Goal: Task Accomplishment & Management: Complete application form

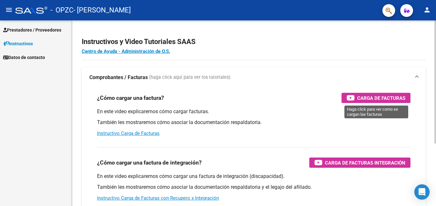
click at [368, 96] on span "Carga de Facturas" at bounding box center [381, 98] width 48 height 8
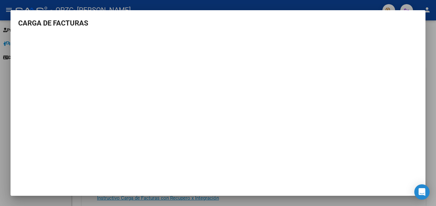
click at [8, 71] on div at bounding box center [218, 103] width 436 height 206
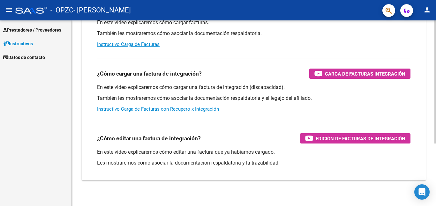
scroll to position [94, 0]
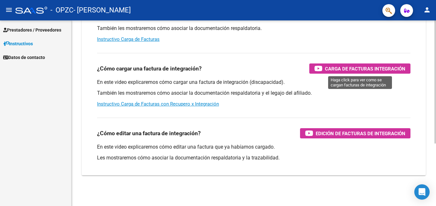
click at [371, 65] on span "Carga de Facturas Integración" at bounding box center [365, 69] width 80 height 8
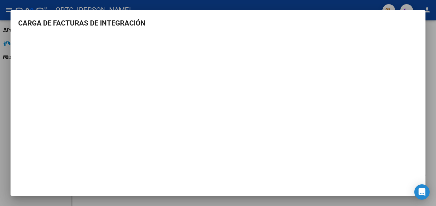
click at [4, 132] on div at bounding box center [218, 103] width 436 height 206
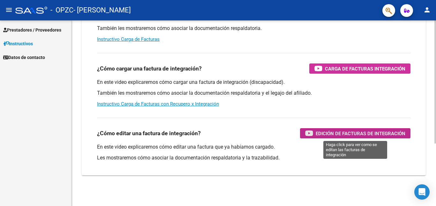
click at [326, 134] on span "Edición de Facturas de integración" at bounding box center [361, 134] width 90 height 8
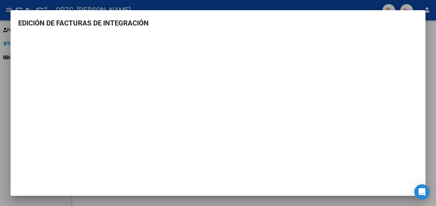
click at [0, 129] on div at bounding box center [218, 103] width 436 height 206
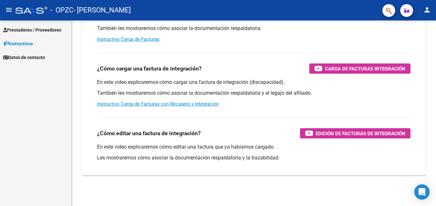
click at [28, 31] on span "Prestadores / Proveedores" at bounding box center [32, 29] width 58 height 7
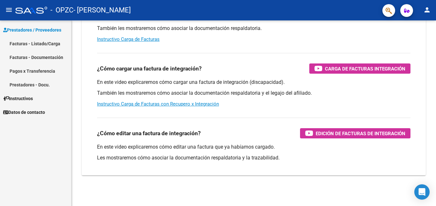
click at [27, 43] on link "Facturas - Listado/Carga" at bounding box center [35, 44] width 71 height 14
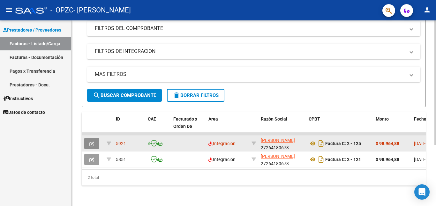
click at [93, 141] on button "button" at bounding box center [91, 143] width 15 height 11
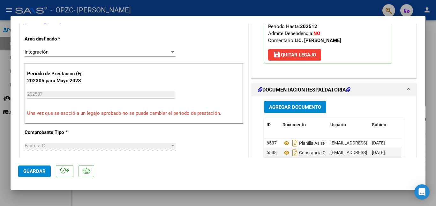
scroll to position [160, 0]
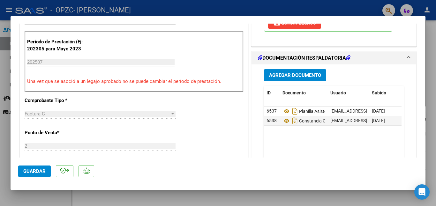
click at [307, 78] on span "Agregar Documento" at bounding box center [295, 75] width 52 height 6
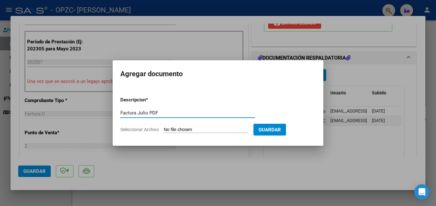
type input "Factura Julio PDF"
click at [175, 128] on input "Seleccionar Archivo" at bounding box center [206, 130] width 85 height 6
type input "C:\fakepath\[PERSON_NAME].pdf"
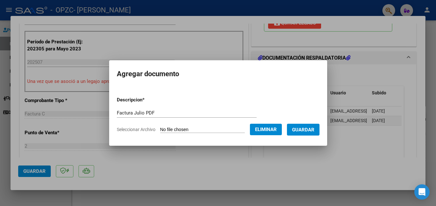
click at [294, 132] on span "Guardar" at bounding box center [303, 130] width 22 height 6
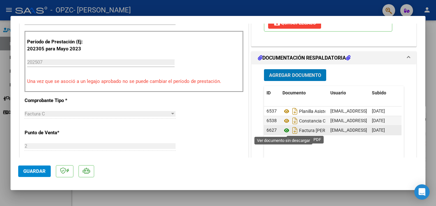
click at [284, 131] on icon at bounding box center [286, 131] width 8 height 8
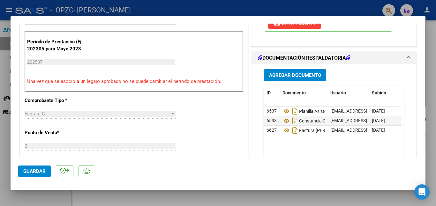
click at [321, 169] on mat-dialog-actions "Guardar" at bounding box center [218, 170] width 400 height 25
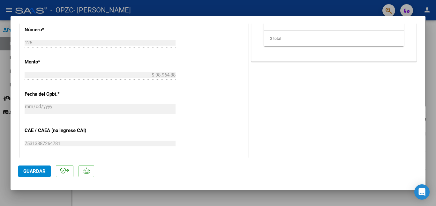
scroll to position [297, 0]
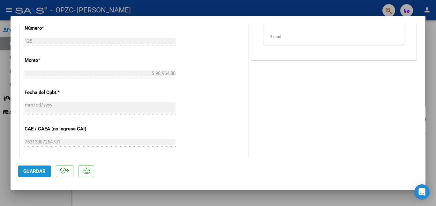
click at [23, 173] on button "Guardar" at bounding box center [34, 171] width 33 height 11
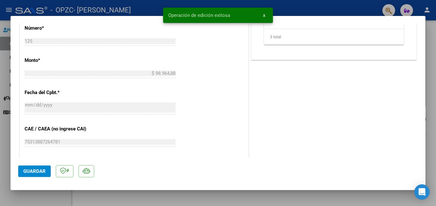
click at [265, 16] on span "x" at bounding box center [264, 15] width 2 height 6
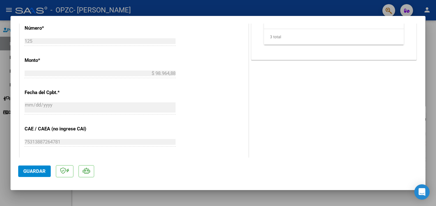
click at [1, 160] on div at bounding box center [218, 103] width 436 height 206
type input "$ 0,00"
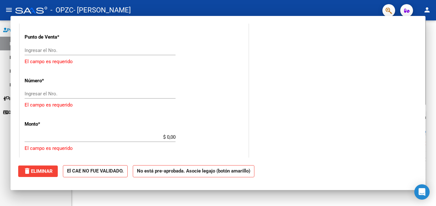
scroll to position [349, 0]
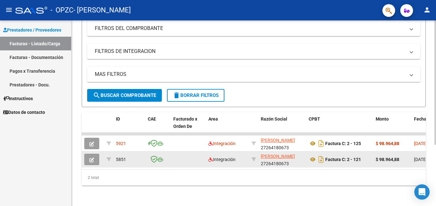
click at [91, 158] on icon "button" at bounding box center [91, 160] width 5 height 5
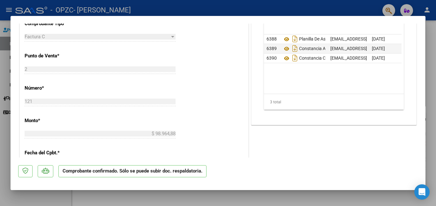
scroll to position [223, 0]
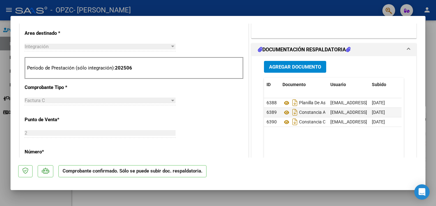
click at [339, 197] on div at bounding box center [218, 103] width 436 height 206
type input "$ 0,00"
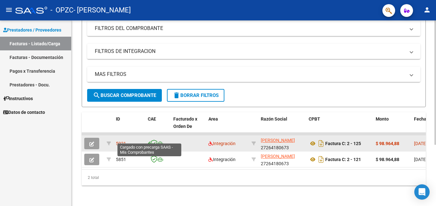
click at [149, 144] on icon at bounding box center [149, 144] width 3 height 0
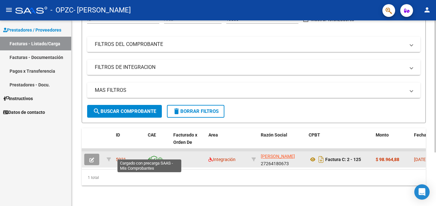
click at [149, 160] on icon at bounding box center [149, 160] width 3 height 0
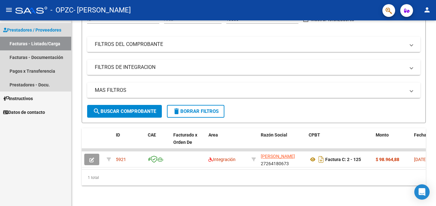
click at [37, 30] on span "Prestadores / Proveedores" at bounding box center [32, 29] width 58 height 7
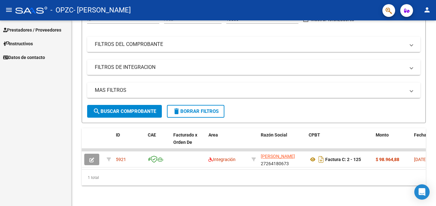
click at [37, 30] on span "Prestadores / Proveedores" at bounding box center [32, 29] width 58 height 7
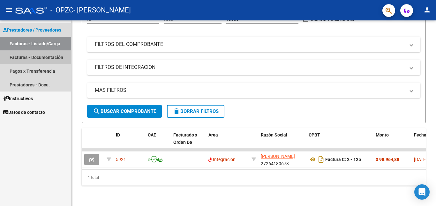
click at [36, 56] on link "Facturas - Documentación" at bounding box center [35, 57] width 71 height 14
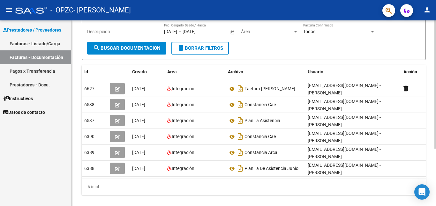
scroll to position [83, 0]
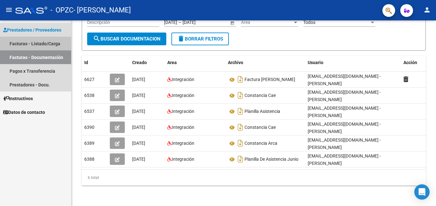
click at [23, 44] on link "Facturas - Listado/Carga" at bounding box center [35, 44] width 71 height 14
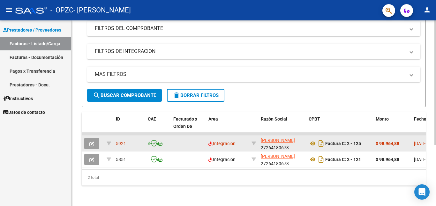
scroll to position [91, 0]
click at [93, 142] on icon "button" at bounding box center [91, 144] width 5 height 5
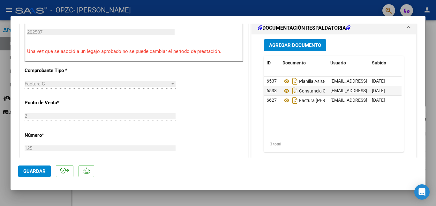
scroll to position [191, 0]
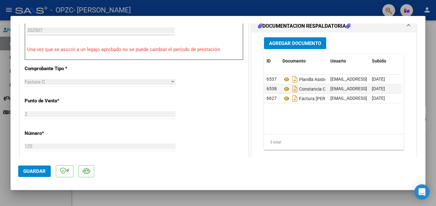
click at [288, 43] on span "Agregar Documento" at bounding box center [295, 44] width 52 height 6
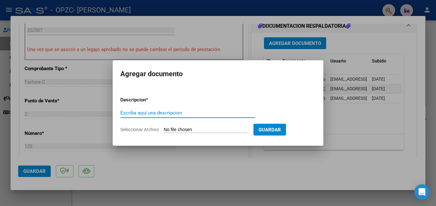
click at [129, 113] on input "Escriba aquí una descripcion" at bounding box center [187, 113] width 135 height 6
type input "Constancia ARCA"
click at [171, 131] on input "Seleccionar Archivo" at bounding box center [206, 130] width 85 height 6
type input "C:\fakepath\Arca Constancia Inscripcion.pdf"
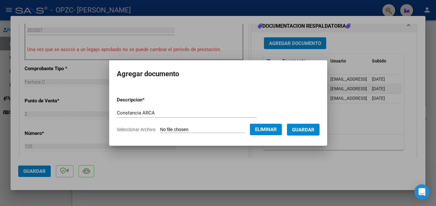
click at [302, 133] on button "Guardar" at bounding box center [303, 130] width 33 height 12
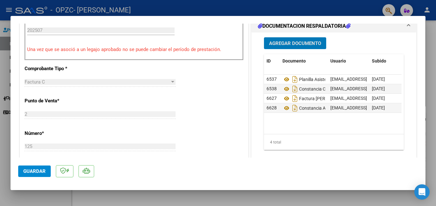
click at [37, 172] on span "Guardar" at bounding box center [34, 172] width 22 height 6
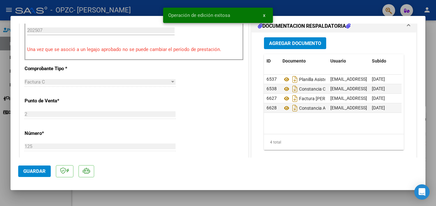
click at [263, 15] on span "x" at bounding box center [264, 15] width 2 height 6
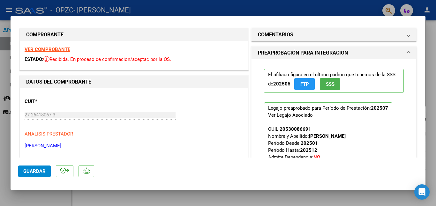
scroll to position [0, 0]
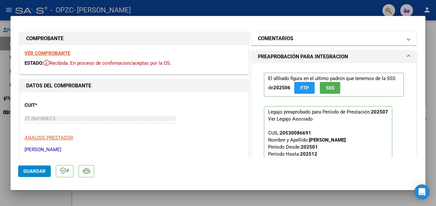
click at [407, 38] on span at bounding box center [408, 39] width 3 height 8
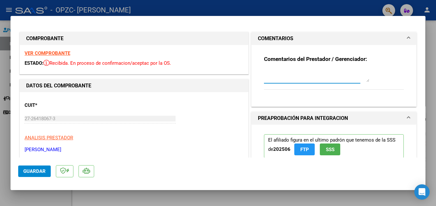
click at [274, 80] on textarea at bounding box center [316, 75] width 105 height 13
click at [311, 79] on textarea "Buenas Tardes, se adjunta Factura en formato PDF desde la página de ARCA, ademá…" at bounding box center [316, 75] width 105 height 13
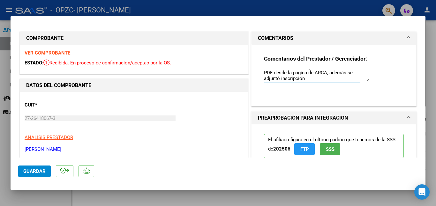
scroll to position [0, 0]
click at [278, 79] on textarea "Buenas Tardes, se adjunta Factura en formato PDF desde la página de ARCA, ademá…" at bounding box center [316, 75] width 105 height 13
click at [343, 78] on textarea "Buenas Tardes, se adjunta Factura en formato PDF desde la página de ARCA, ademá…" at bounding box center [316, 75] width 105 height 13
click at [372, 115] on mat-panel-title "PREAPROBACIÓN PARA INTEGRACION" at bounding box center [330, 119] width 144 height 8
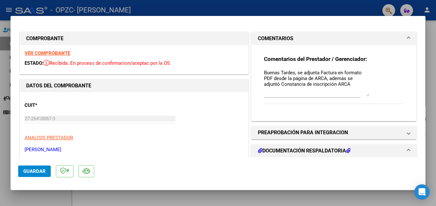
drag, startPoint x: 366, startPoint y: 81, endPoint x: 370, endPoint y: 96, distance: 14.9
click at [370, 96] on div "Comentarios del Prestador / Gerenciador: Buenas Tardes, se adjunta Factura en f…" at bounding box center [334, 84] width 140 height 56
click at [396, 98] on div "Comentarios del Prestador / Gerenciador: Buenas Tardes, se adjunta Factura en f…" at bounding box center [334, 84] width 140 height 56
click at [288, 92] on textarea "Buenas Tardes, se adjunta Factura en formato PDF desde la página de ARCA, ademá…" at bounding box center [316, 82] width 105 height 27
click at [366, 85] on textarea "Buenas Tardes, se adjunta Factura en formato PDF desde la página de ARCA, ademá…" at bounding box center [316, 82] width 105 height 27
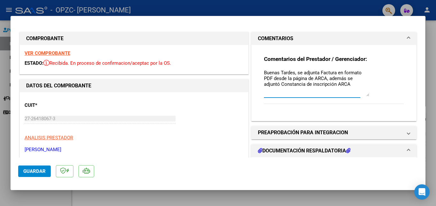
type textarea "Buenas Tardes, se adjunta Factura en formato PDF desde la página de ARCA, ademá…"
click at [406, 39] on mat-expansion-panel-header "COMENTARIOS" at bounding box center [333, 38] width 165 height 13
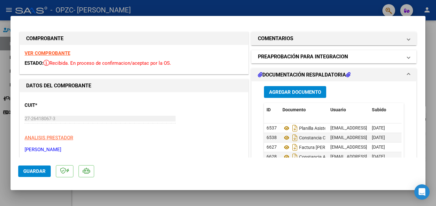
click at [407, 59] on span at bounding box center [408, 57] width 3 height 8
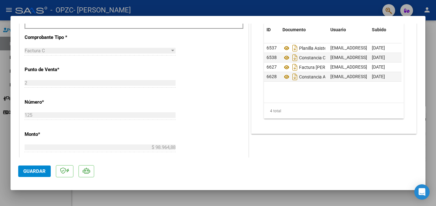
scroll to position [223, 0]
click at [25, 174] on span "Guardar" at bounding box center [34, 172] width 22 height 6
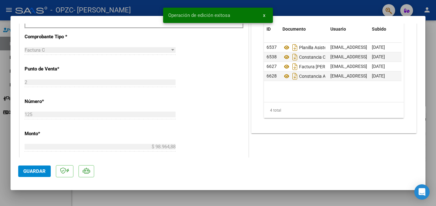
click at [432, 65] on div at bounding box center [218, 103] width 436 height 206
type input "$ 0,00"
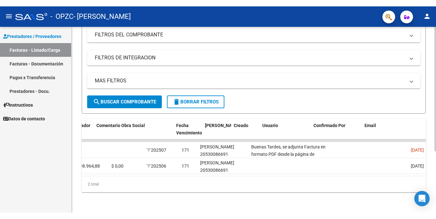
scroll to position [0, 1001]
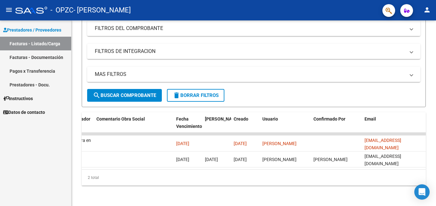
click at [427, 12] on mat-icon "person" at bounding box center [427, 10] width 8 height 8
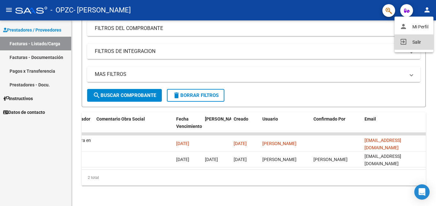
click at [414, 42] on button "exit_to_app Salir" at bounding box center [413, 41] width 39 height 15
